Goal: Task Accomplishment & Management: Use online tool/utility

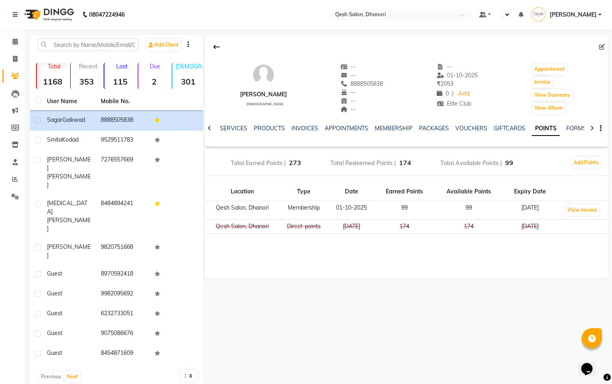
scroll to position [0, 84]
click at [17, 61] on icon at bounding box center [15, 59] width 4 height 6
select select "service"
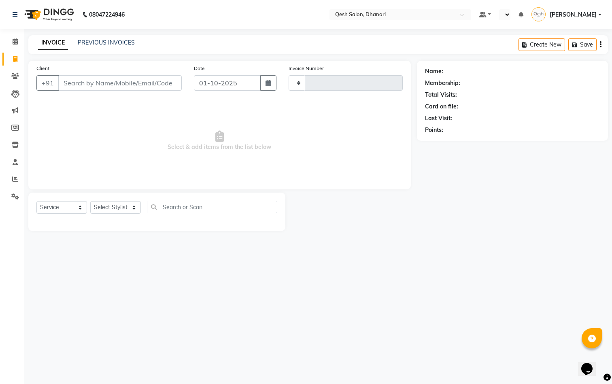
type input "0832"
select select "7641"
click at [111, 42] on link "PREVIOUS INVOICES" at bounding box center [106, 42] width 57 height 7
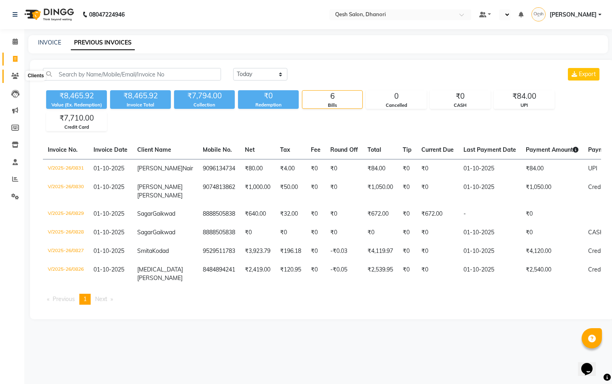
click at [17, 72] on span at bounding box center [15, 76] width 14 height 9
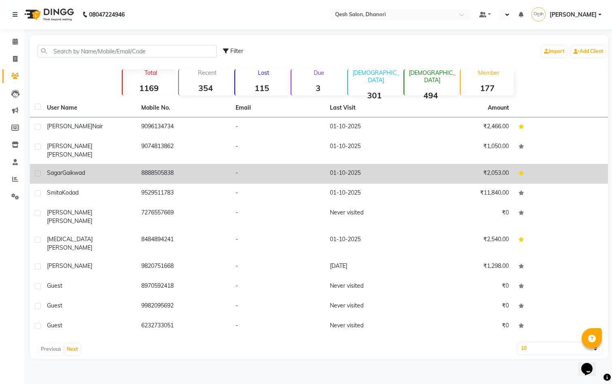
click at [84, 170] on div "[PERSON_NAME]" at bounding box center [89, 173] width 85 height 8
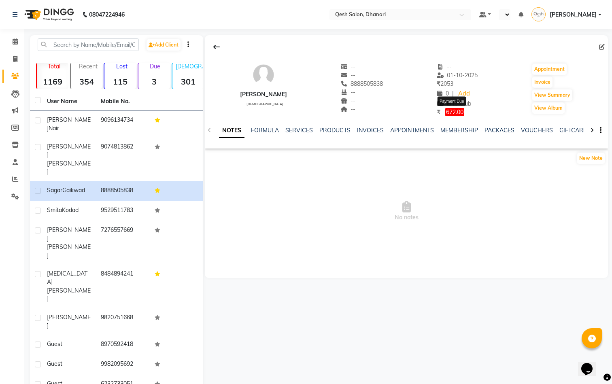
click at [460, 112] on span "672.00" at bounding box center [454, 112] width 19 height 8
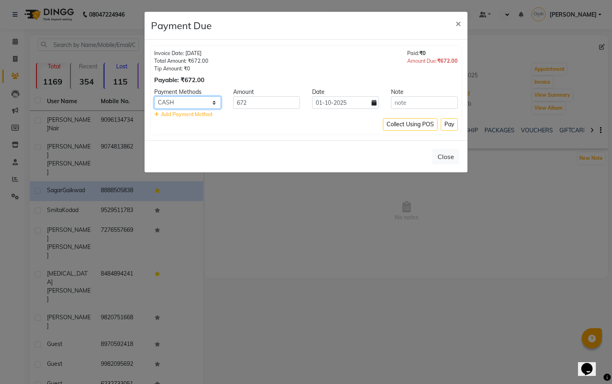
select select "8"
click at [446, 124] on button "Pay" at bounding box center [448, 124] width 17 height 13
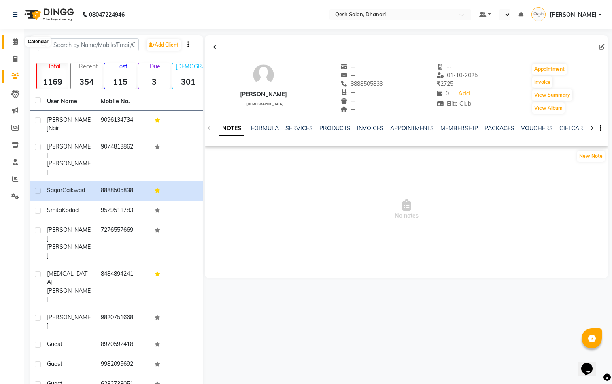
click at [15, 41] on icon at bounding box center [15, 41] width 5 height 6
